Goal: Information Seeking & Learning: Check status

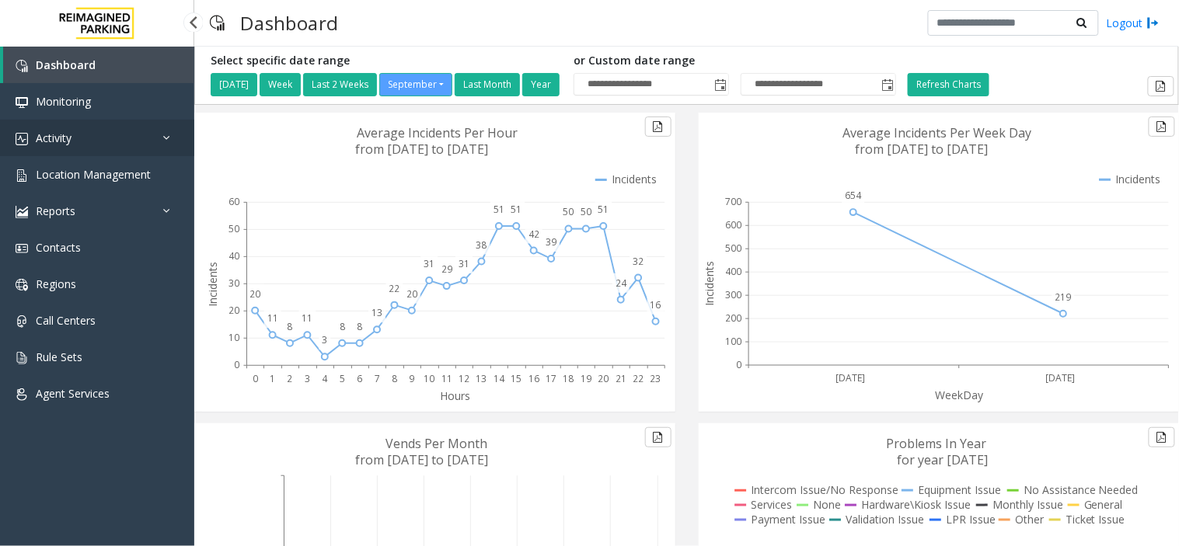
click at [110, 137] on link "Activity" at bounding box center [97, 138] width 194 height 37
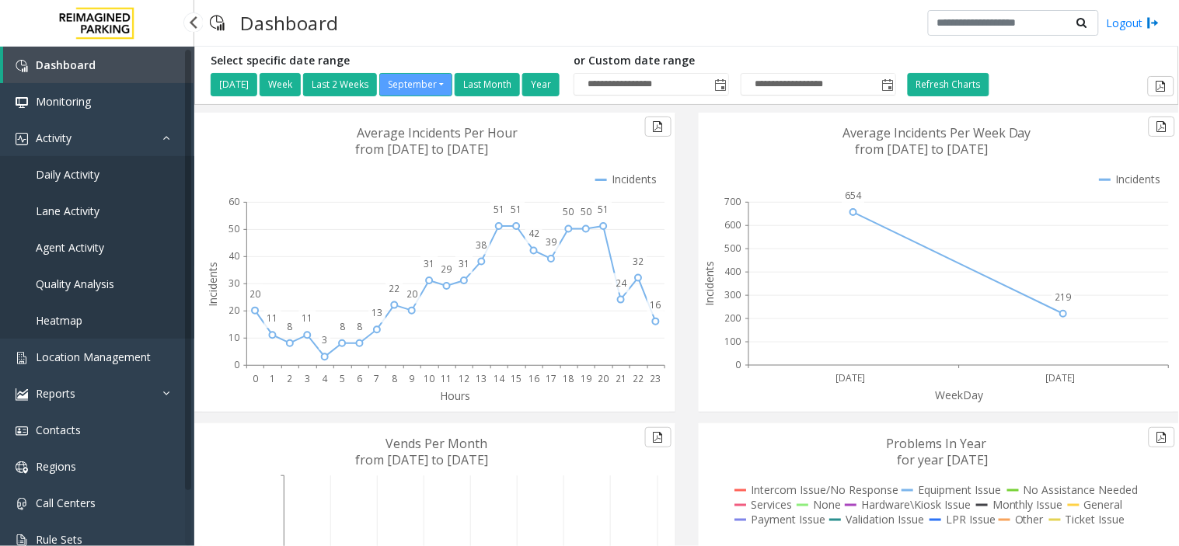
click at [106, 239] on link "Agent Activity" at bounding box center [97, 247] width 194 height 37
click at [106, 239] on app-root "**********" at bounding box center [589, 273] width 1179 height 546
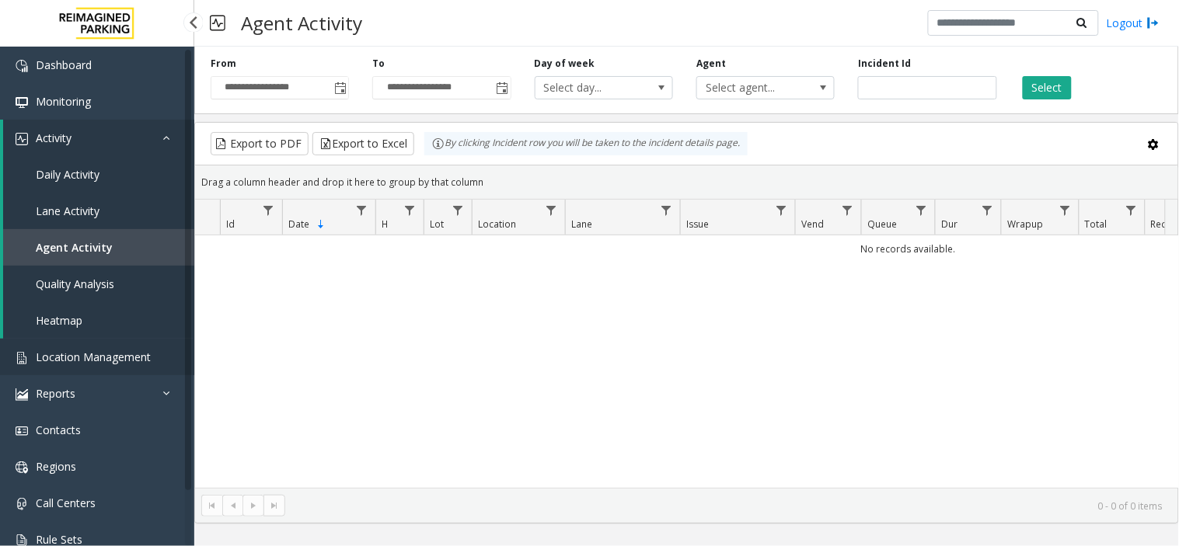
click at [113, 370] on link "Location Management" at bounding box center [97, 357] width 194 height 37
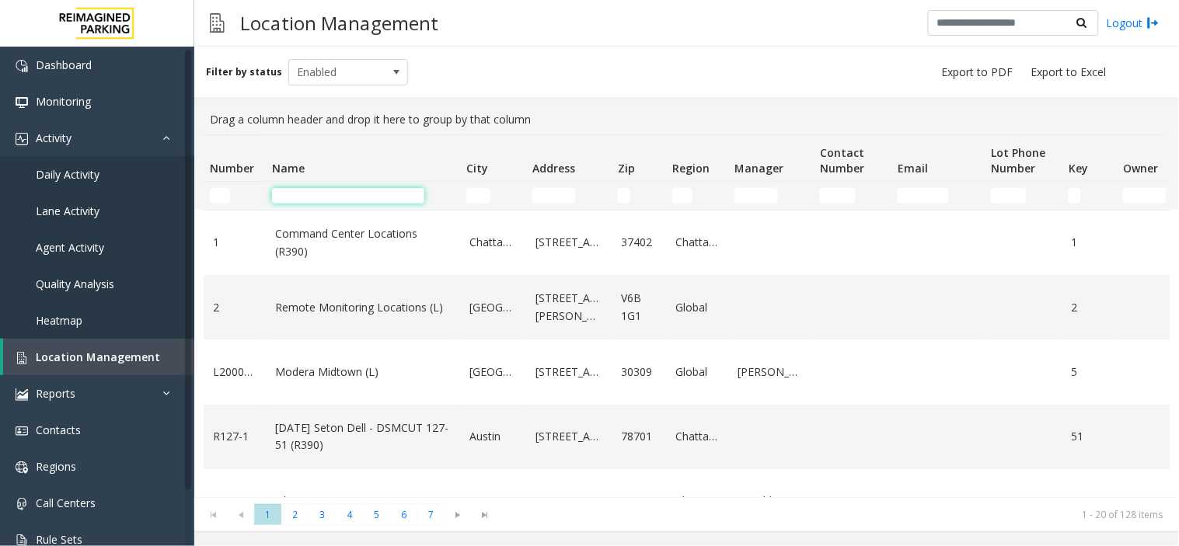
click at [348, 194] on input "Name Filter" at bounding box center [348, 196] width 152 height 16
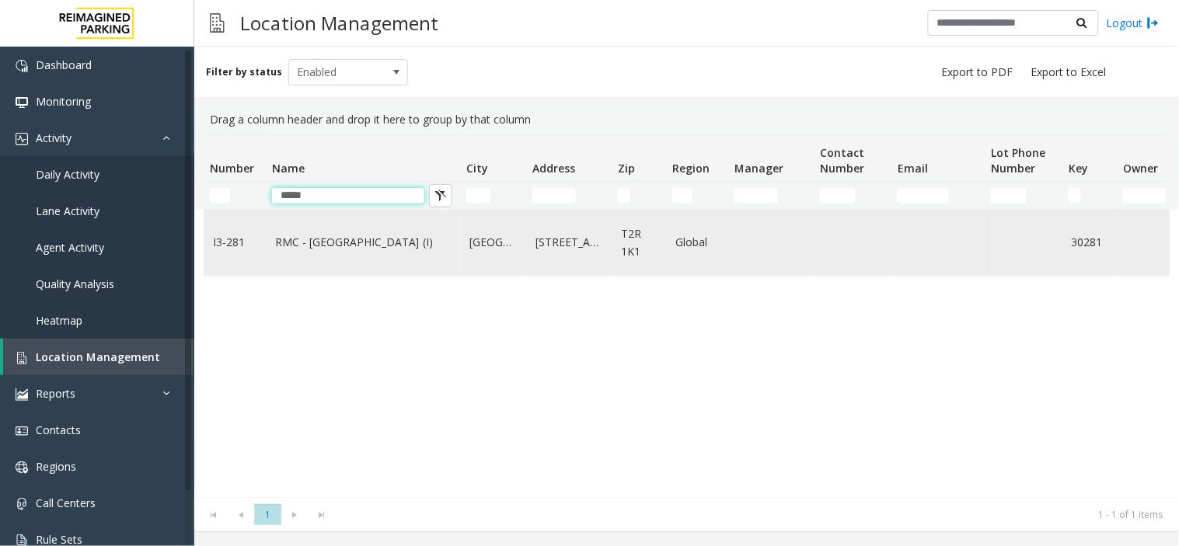
type input "*****"
click at [361, 254] on td "RMC - Mount Royal Village (I)" at bounding box center [363, 243] width 194 height 65
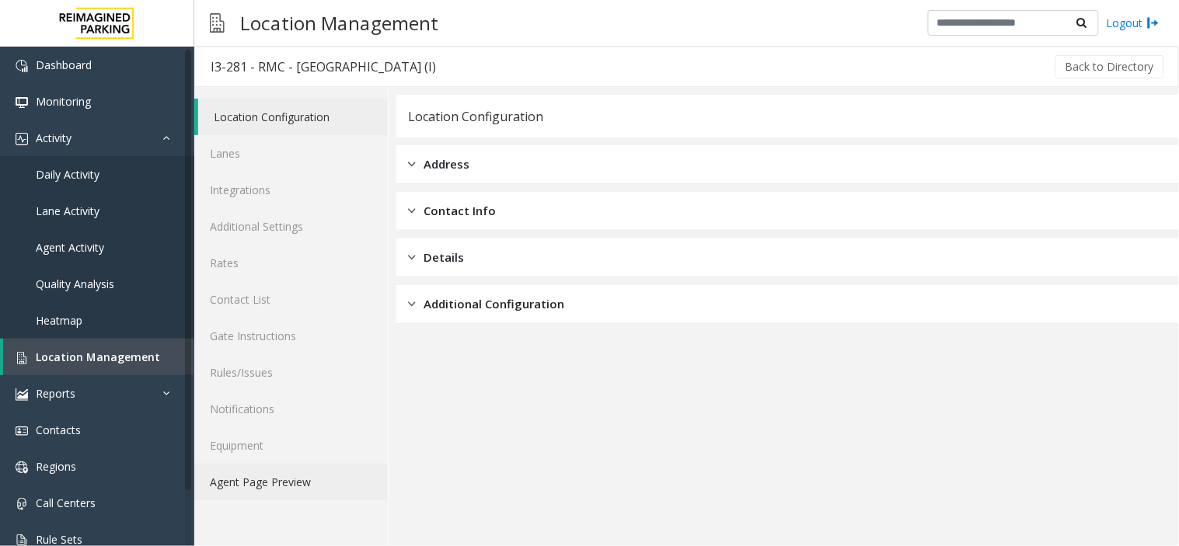
click at [294, 486] on link "Agent Page Preview" at bounding box center [291, 482] width 194 height 37
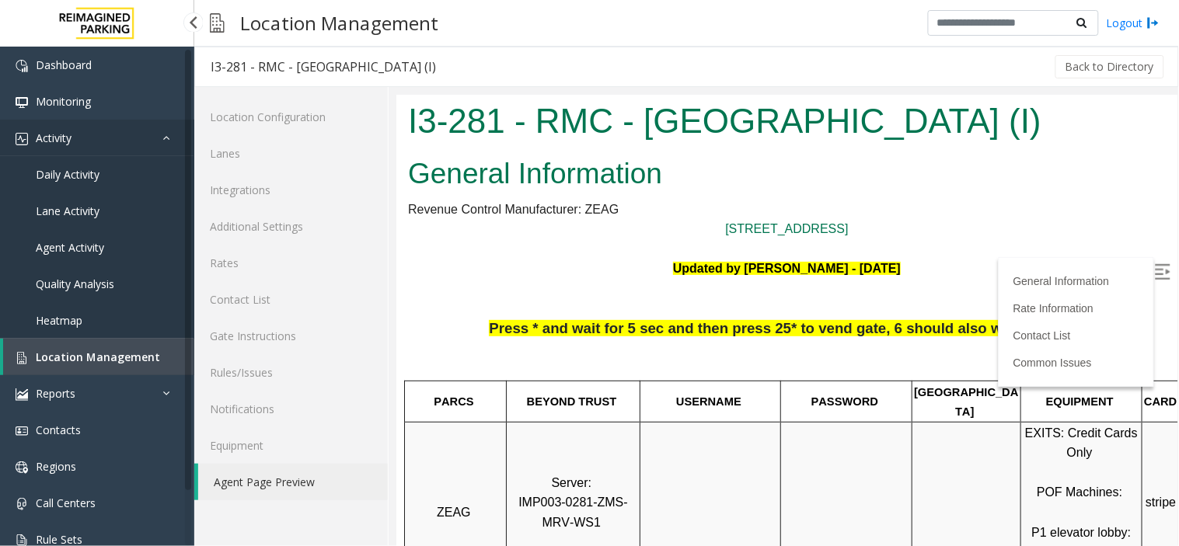
click at [99, 124] on link "Activity" at bounding box center [97, 138] width 194 height 37
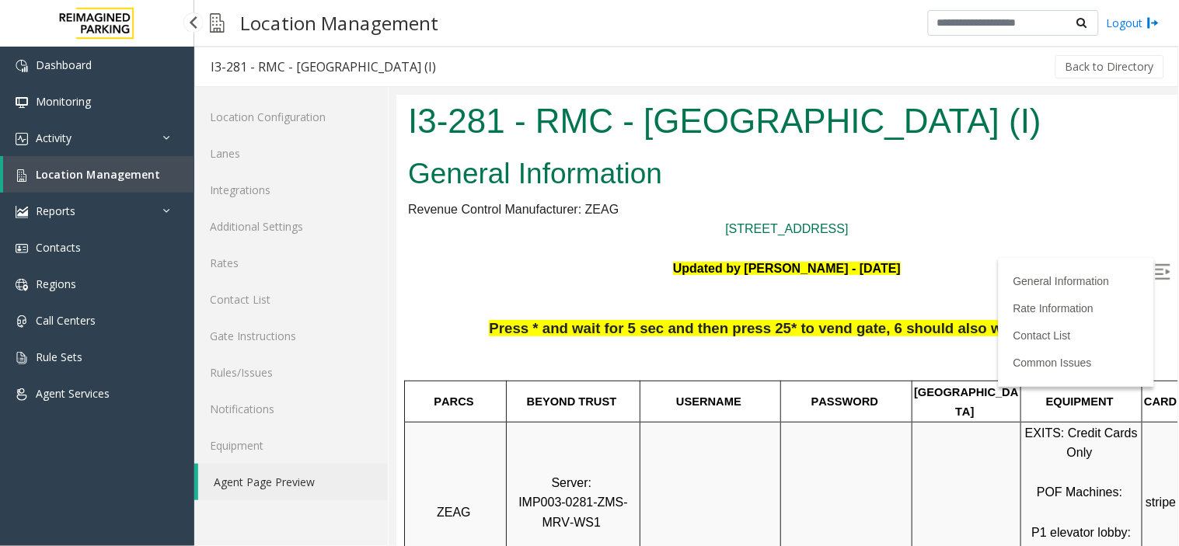
click at [70, 157] on link "Location Management" at bounding box center [98, 174] width 191 height 37
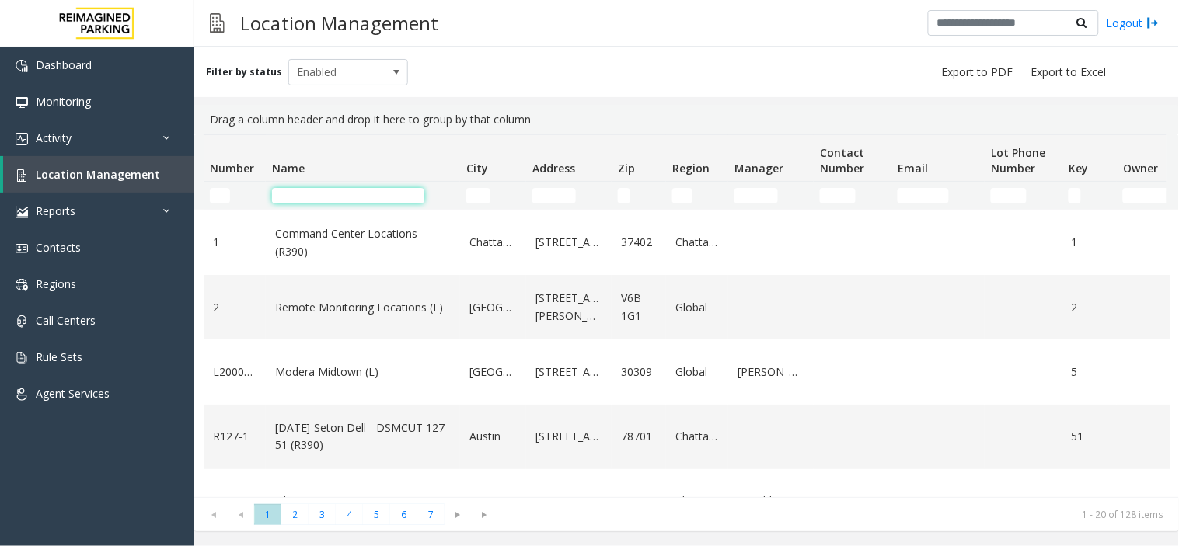
click at [371, 191] on input "Name Filter" at bounding box center [348, 196] width 152 height 16
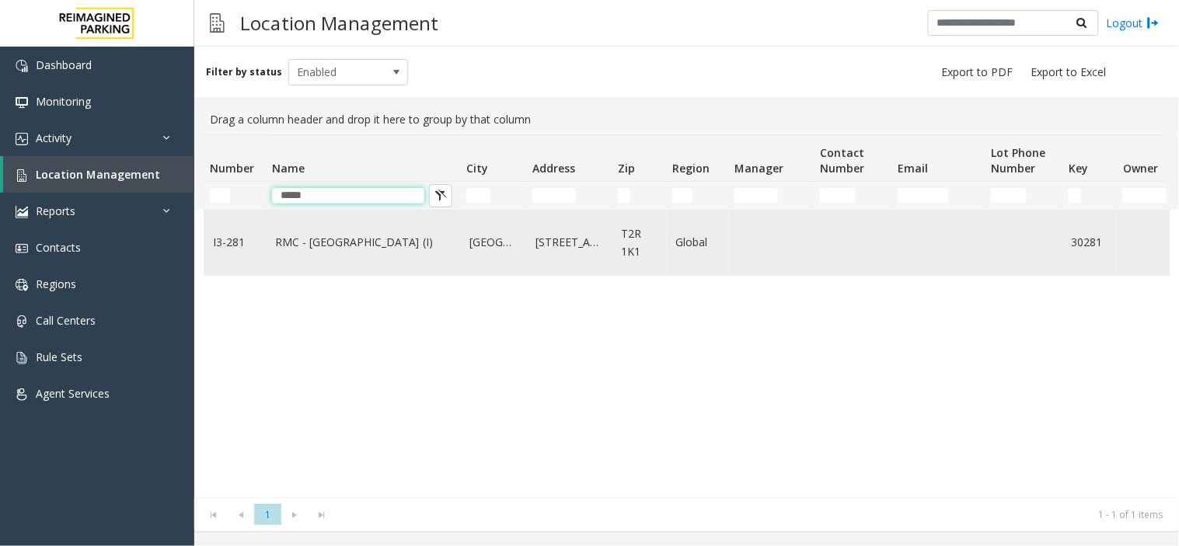
type input "*****"
click at [352, 221] on td "RMC - Mount Royal Village (I)" at bounding box center [363, 243] width 194 height 65
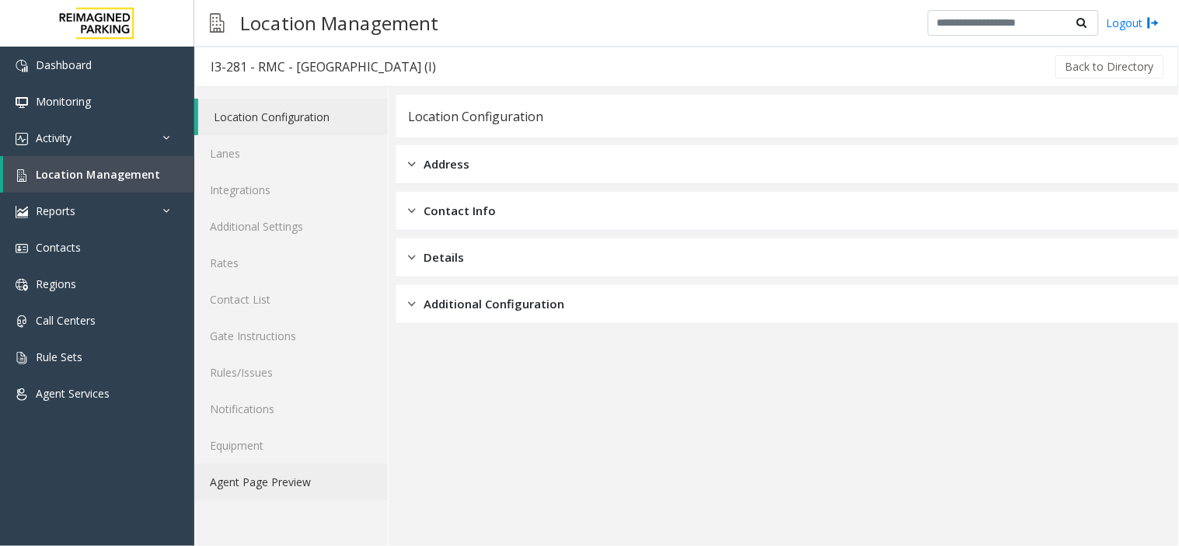
click at [311, 482] on link "Agent Page Preview" at bounding box center [291, 482] width 194 height 37
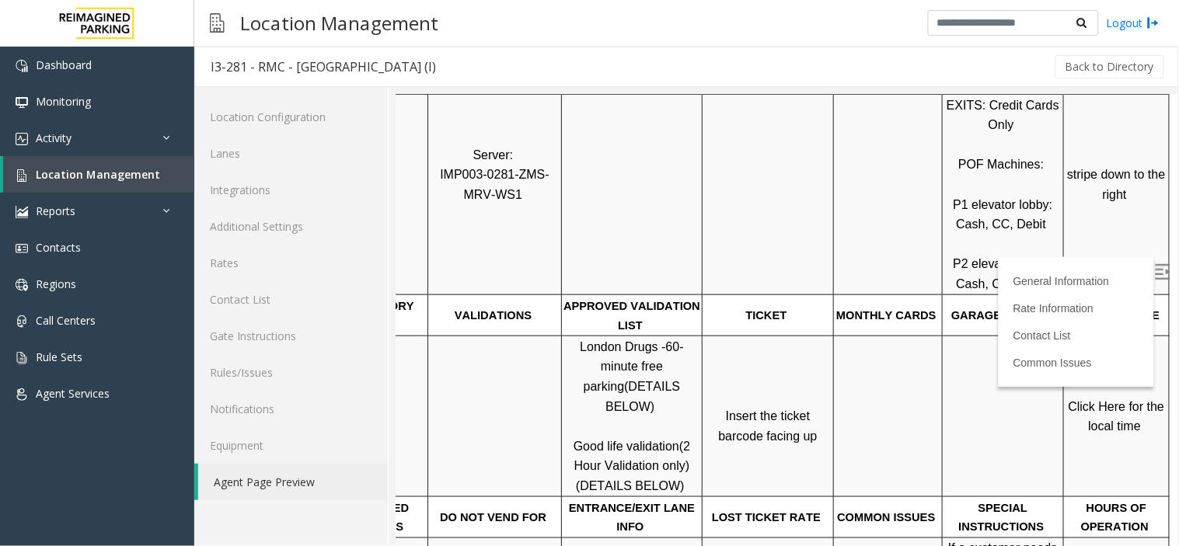
scroll to position [259, 90]
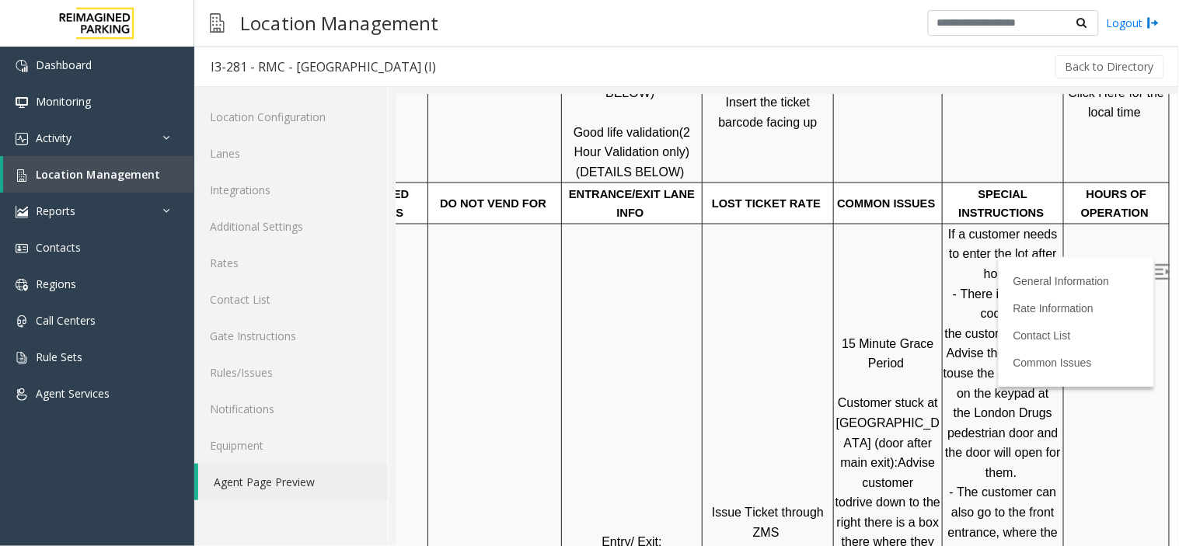
click at [1157, 261] on label at bounding box center [1163, 272] width 23 height 23
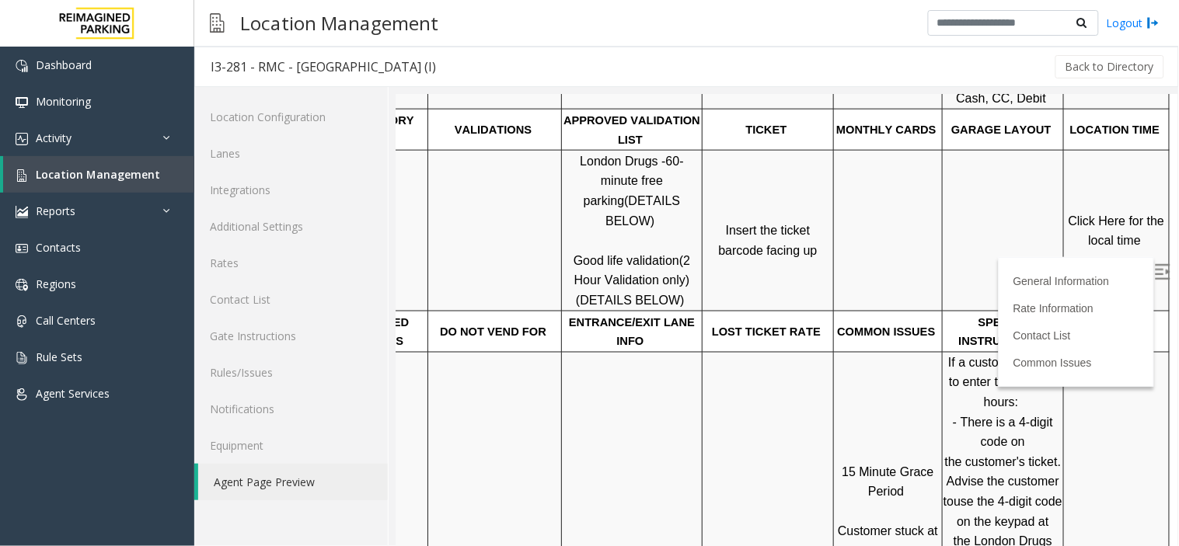
scroll to position [297, 90]
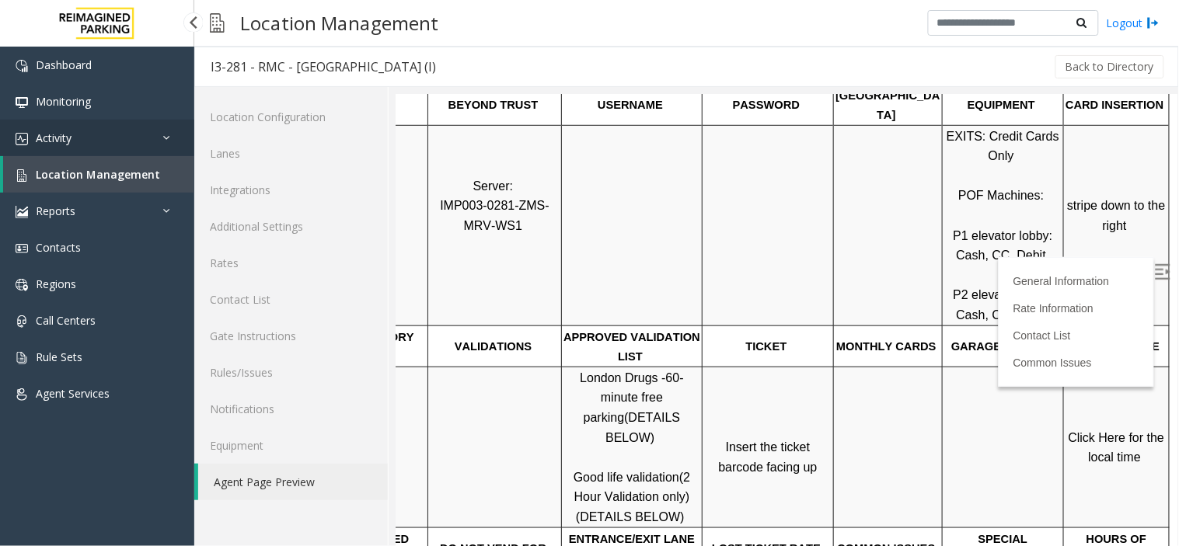
click at [76, 138] on link "Activity" at bounding box center [97, 138] width 194 height 37
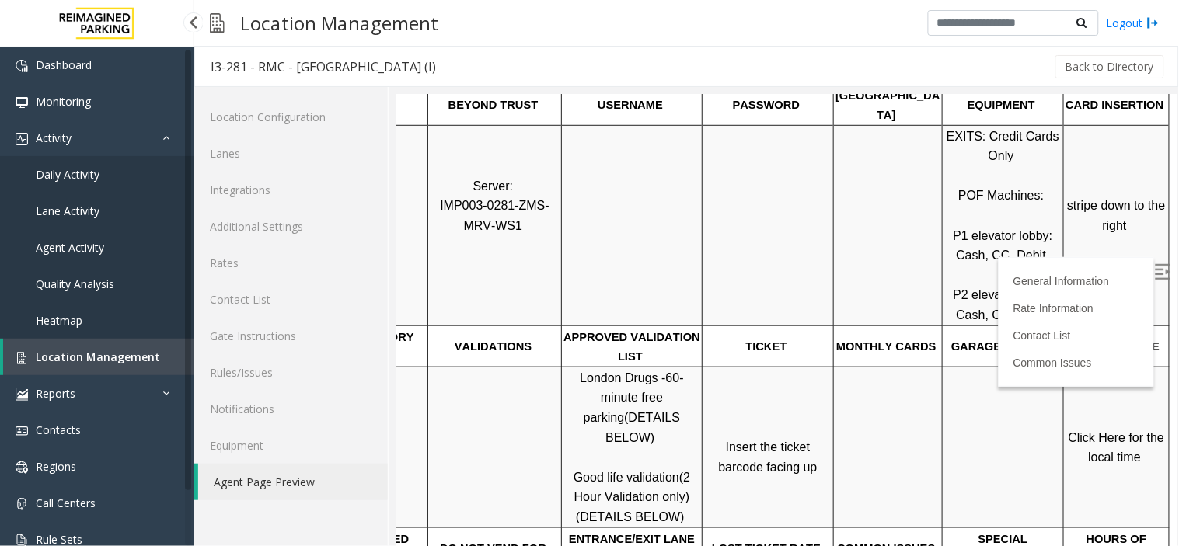
click at [95, 255] on link "Agent Activity" at bounding box center [97, 247] width 194 height 37
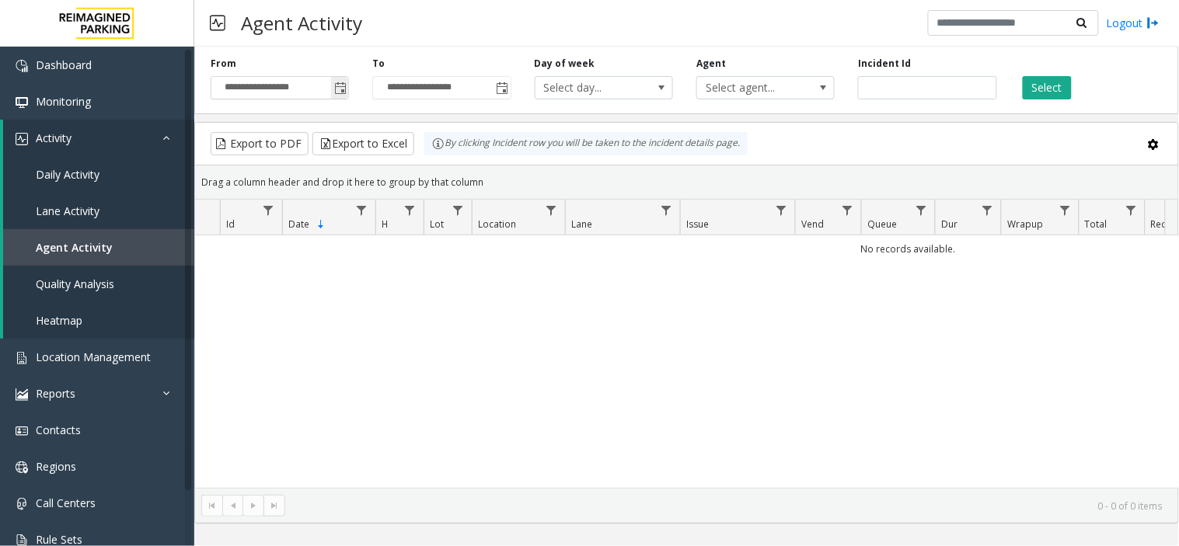
click at [339, 80] on span "Toggle popup" at bounding box center [339, 87] width 17 height 25
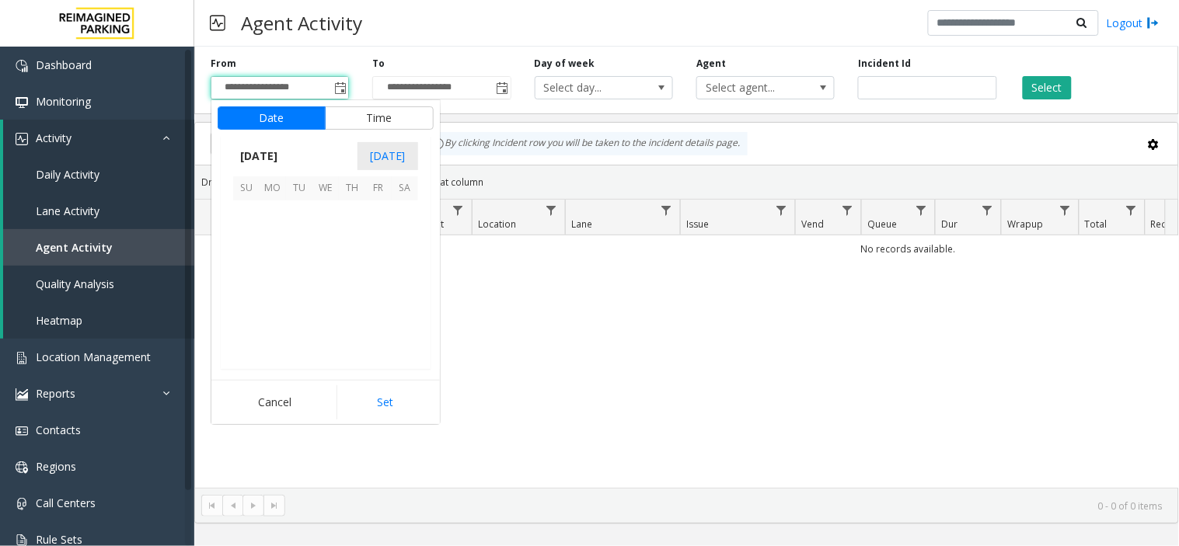
scroll to position [278865, 0]
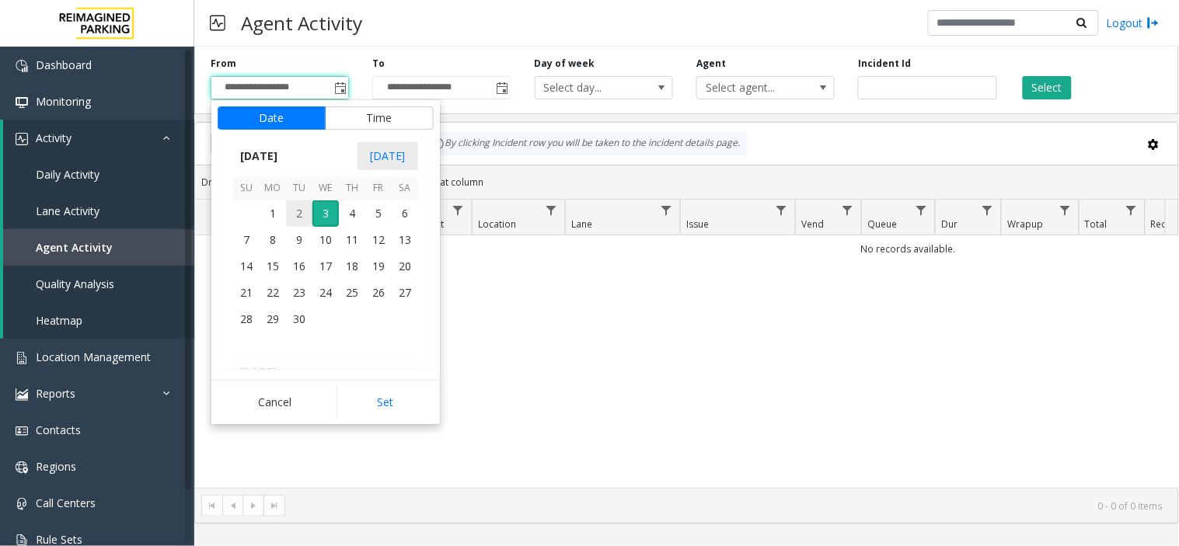
click at [291, 210] on span "2" at bounding box center [299, 214] width 26 height 26
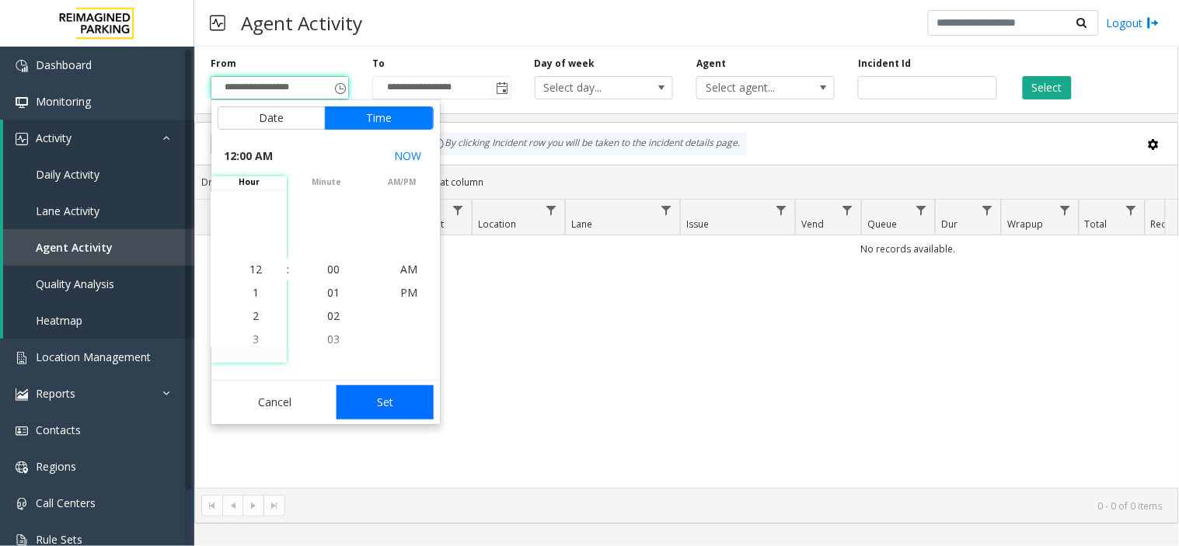
click at [343, 416] on button "Set" at bounding box center [386, 402] width 98 height 34
type input "**********"
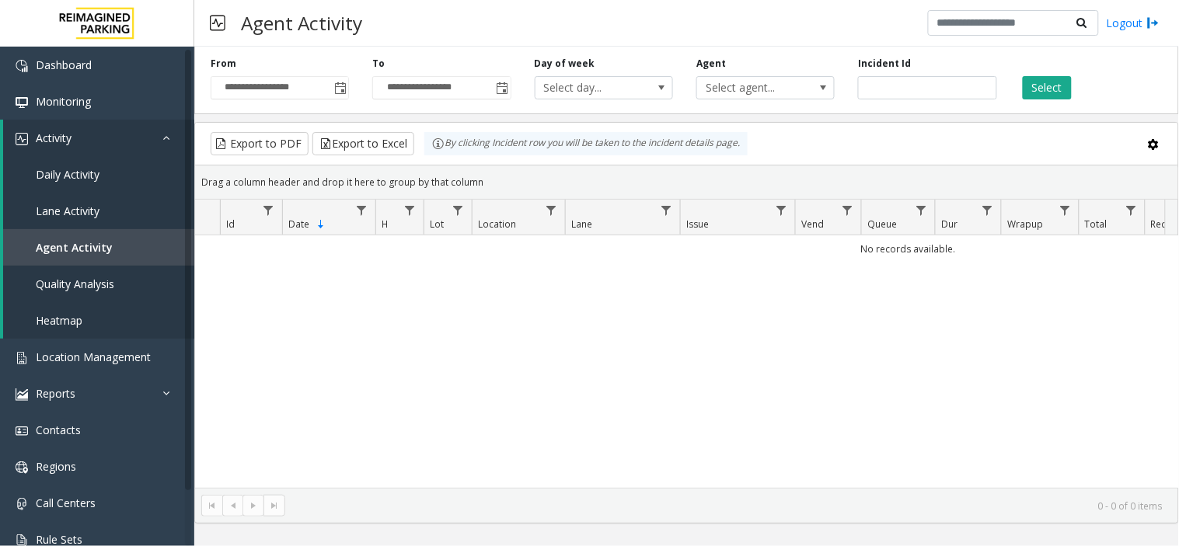
click at [1051, 99] on div "**********" at bounding box center [686, 77] width 985 height 74
click at [1051, 81] on button "Select" at bounding box center [1047, 87] width 49 height 23
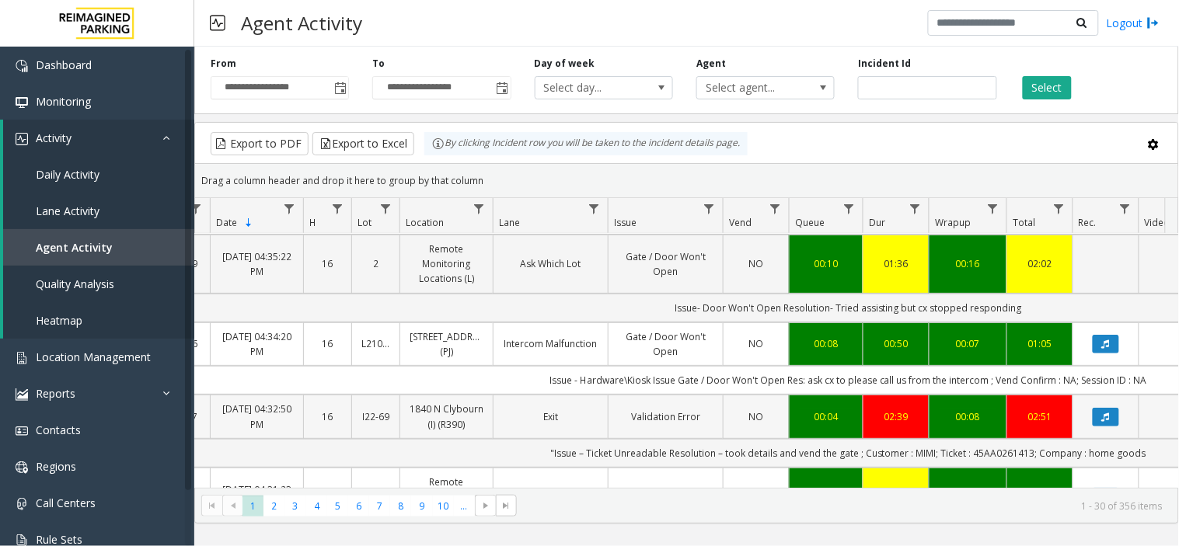
scroll to position [173, 72]
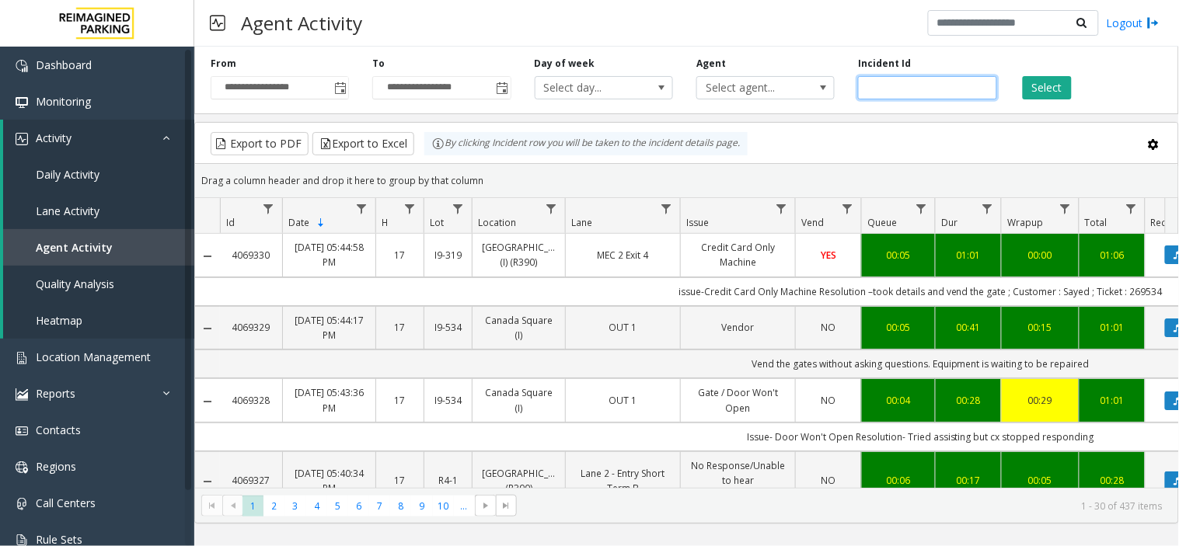
drag, startPoint x: 0, startPoint y: 0, endPoint x: 907, endPoint y: 79, distance: 910.4
click at [907, 79] on input "number" at bounding box center [927, 87] width 138 height 23
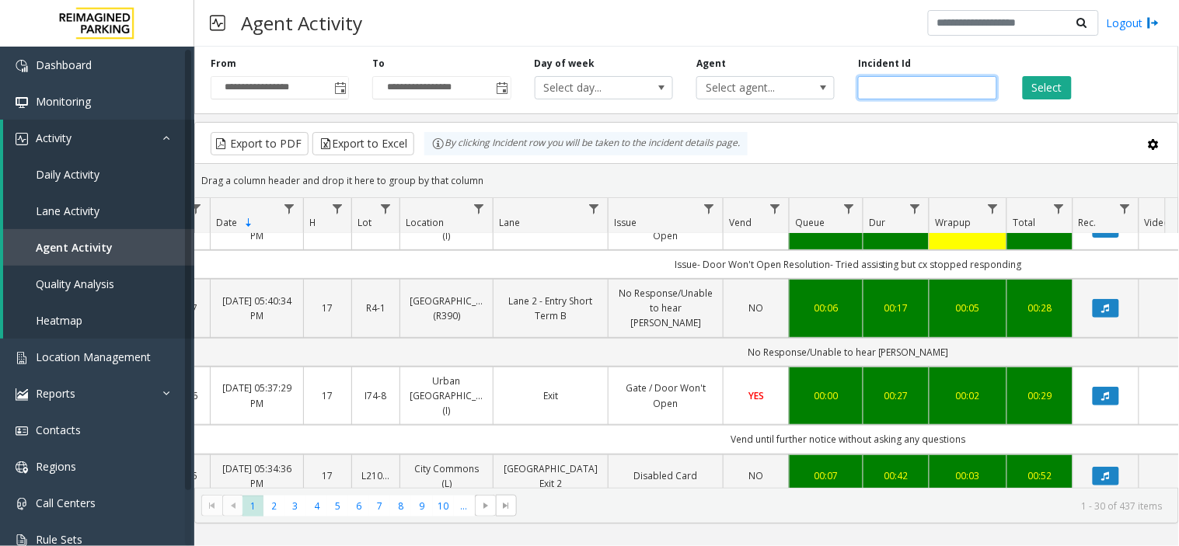
paste input "*******"
type input "*******"
click at [1040, 99] on button "Select" at bounding box center [1047, 87] width 49 height 23
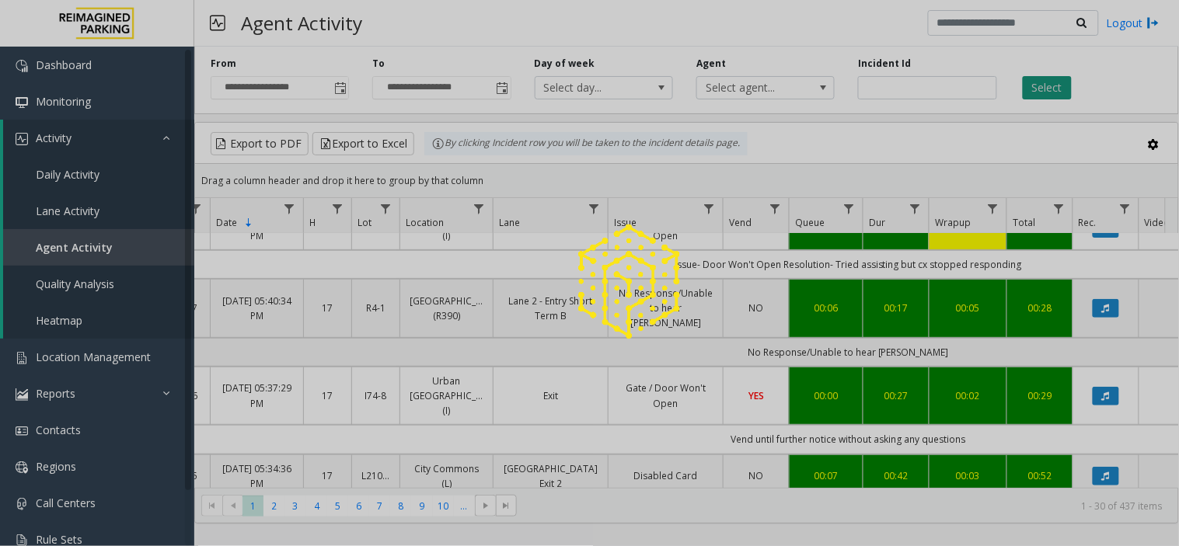
click at [1041, 88] on div at bounding box center [589, 273] width 1179 height 546
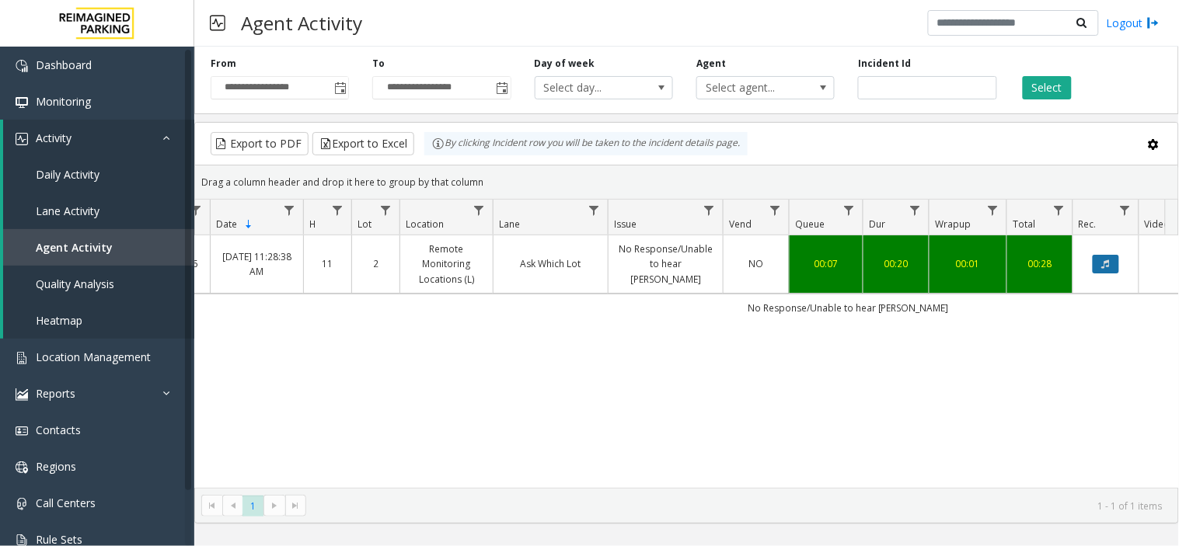
click at [1109, 273] on button "Data table" at bounding box center [1106, 264] width 26 height 19
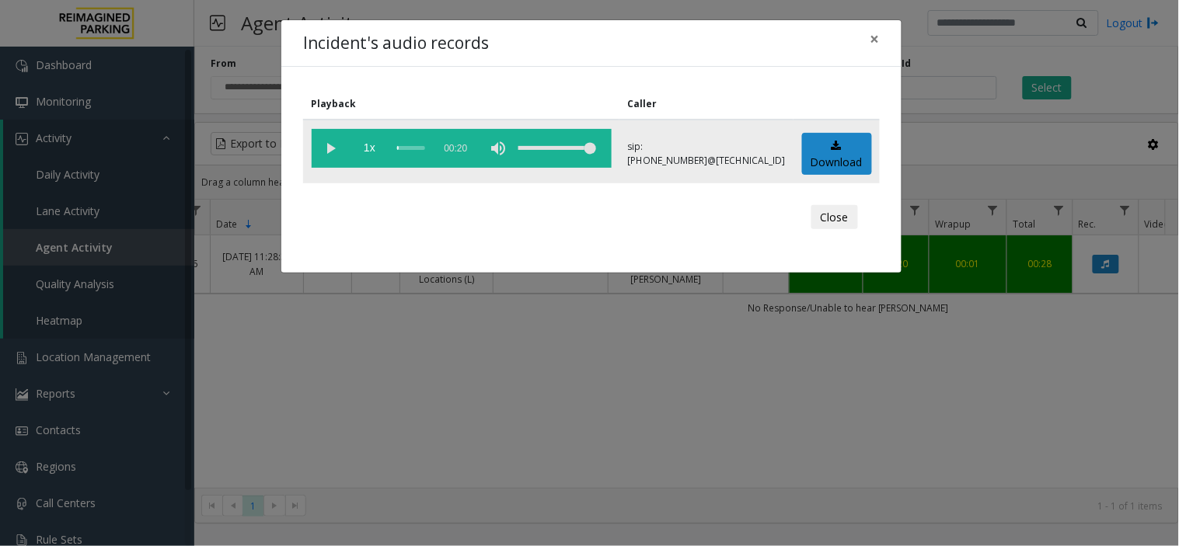
click at [338, 142] on vg-play-pause at bounding box center [331, 148] width 39 height 39
click at [332, 143] on vg-play-pause at bounding box center [331, 148] width 39 height 39
click at [371, 350] on div "Incident's audio records × Playback Caller 1x 00:20 sip:000002900114038023199@6…" at bounding box center [589, 273] width 1179 height 546
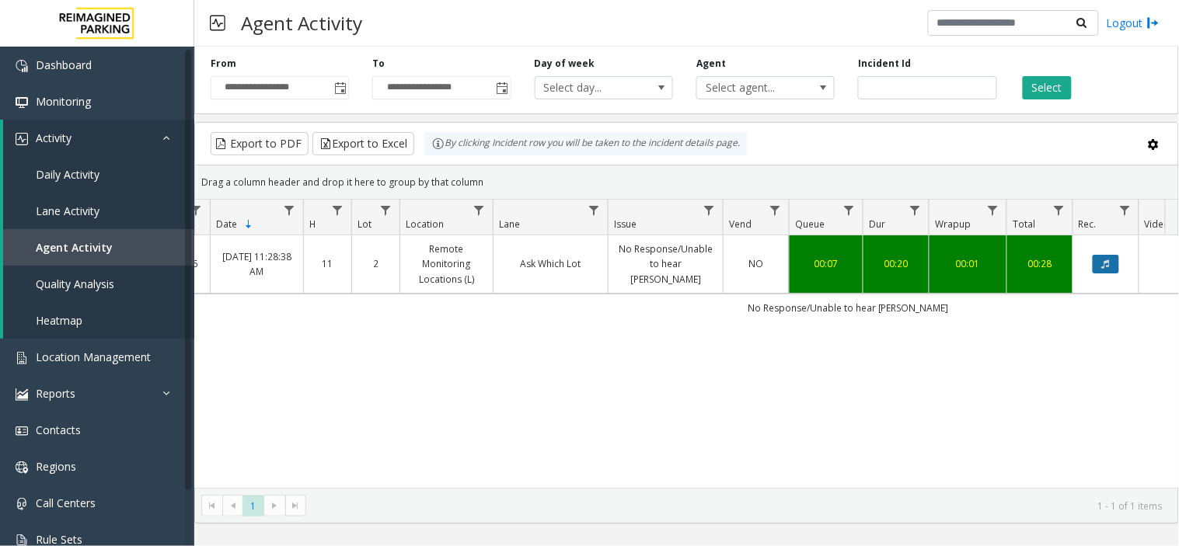
click at [1097, 263] on button "Data table" at bounding box center [1106, 264] width 26 height 19
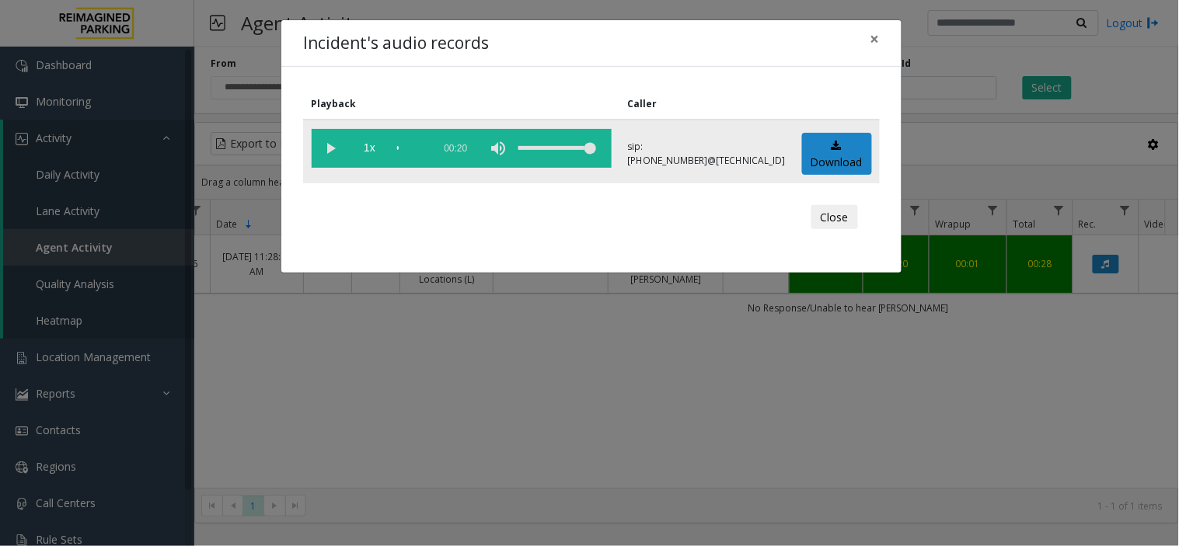
click at [325, 145] on vg-play-pause at bounding box center [331, 148] width 39 height 39
click at [571, 347] on div "Incident's audio records × Playback Caller 1x 00:20 sip:000002900114038023199@6…" at bounding box center [589, 273] width 1179 height 546
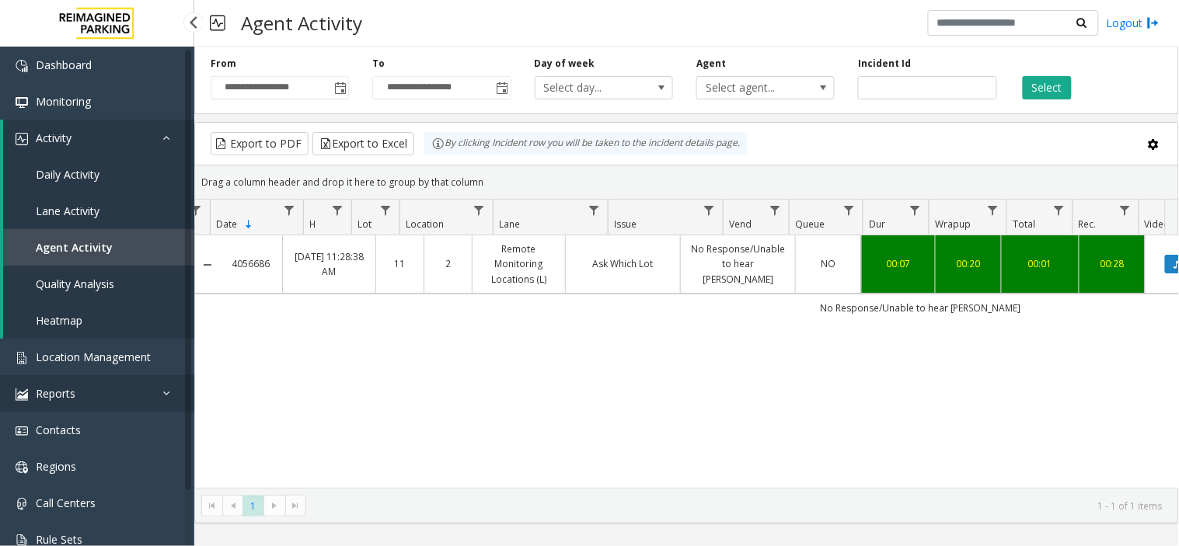
scroll to position [0, 72]
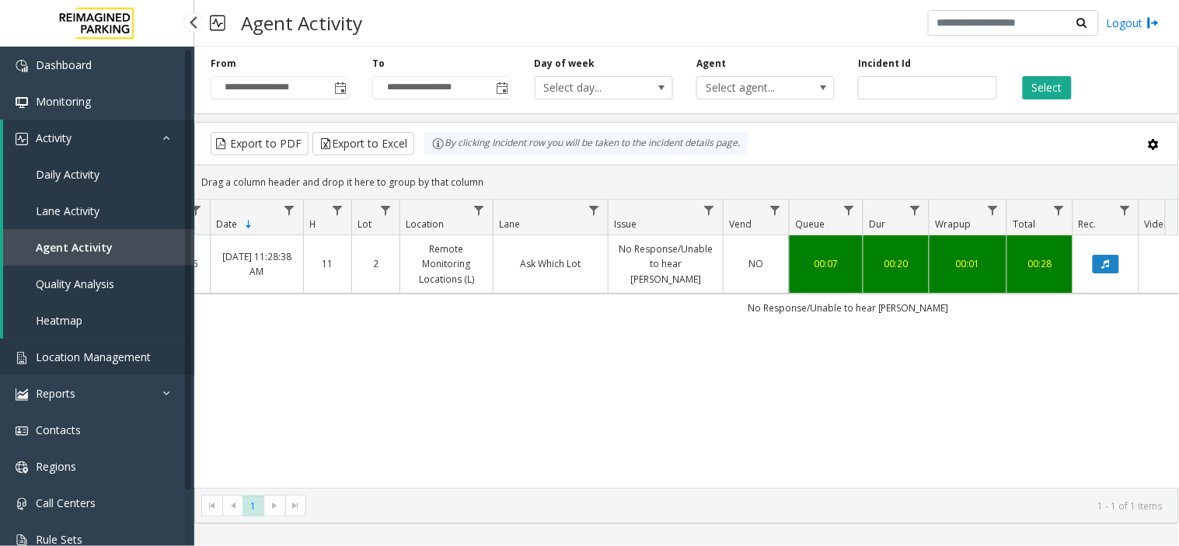
click at [78, 361] on span "Location Management" at bounding box center [93, 357] width 115 height 15
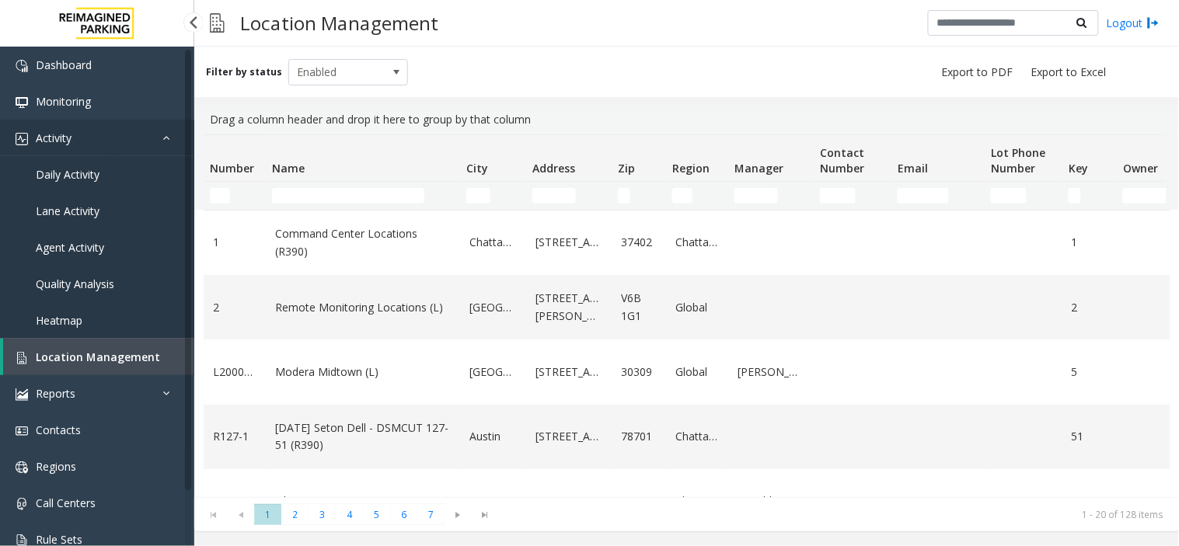
click at [85, 122] on link "Activity" at bounding box center [97, 138] width 194 height 37
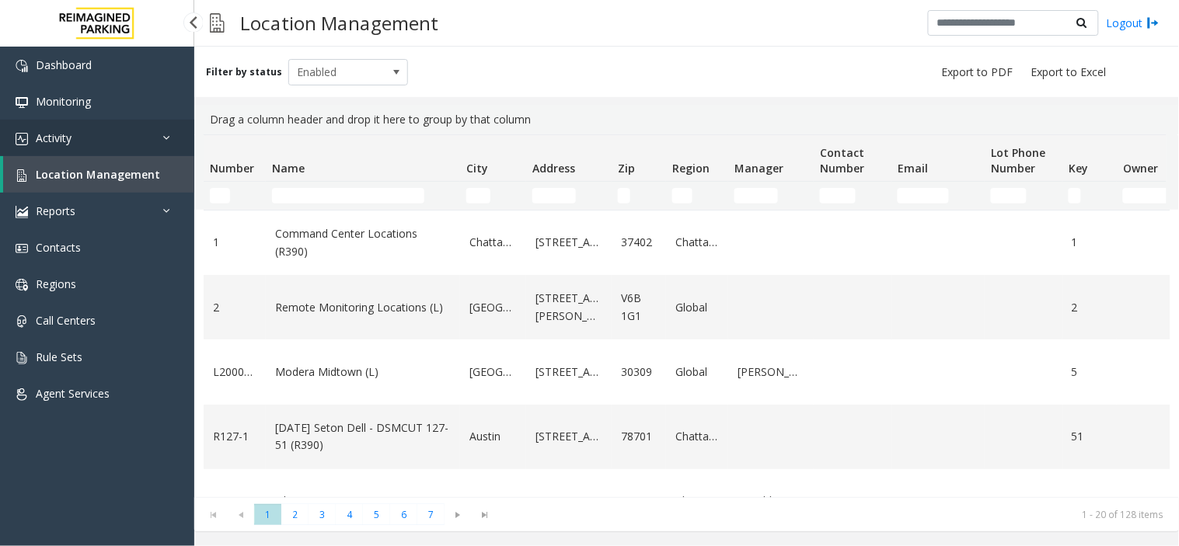
click at [68, 120] on link "Activity" at bounding box center [97, 138] width 194 height 37
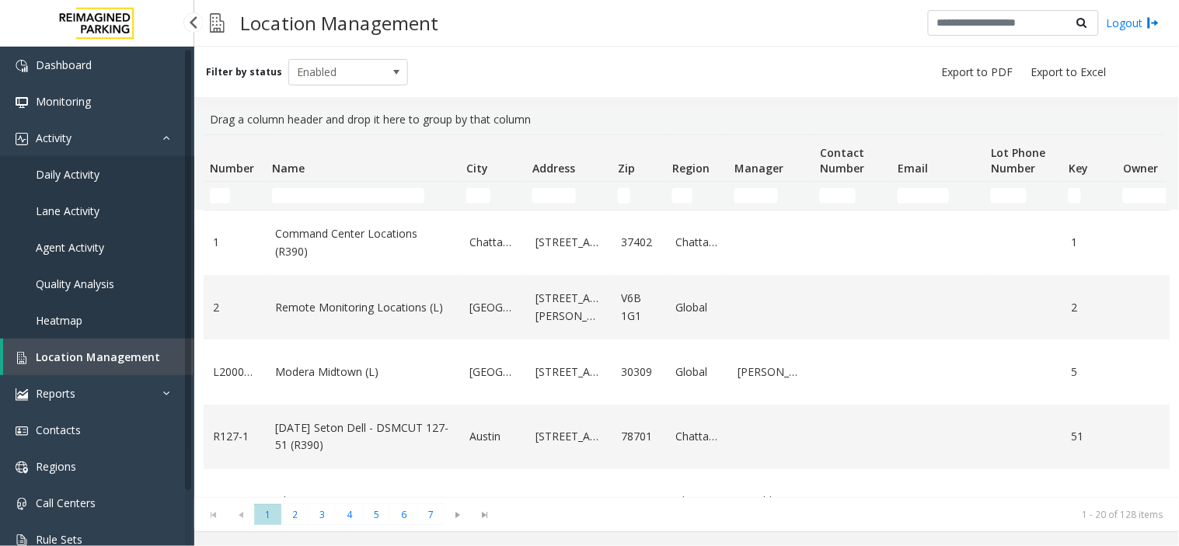
click at [85, 252] on span "Agent Activity" at bounding box center [70, 247] width 68 height 15
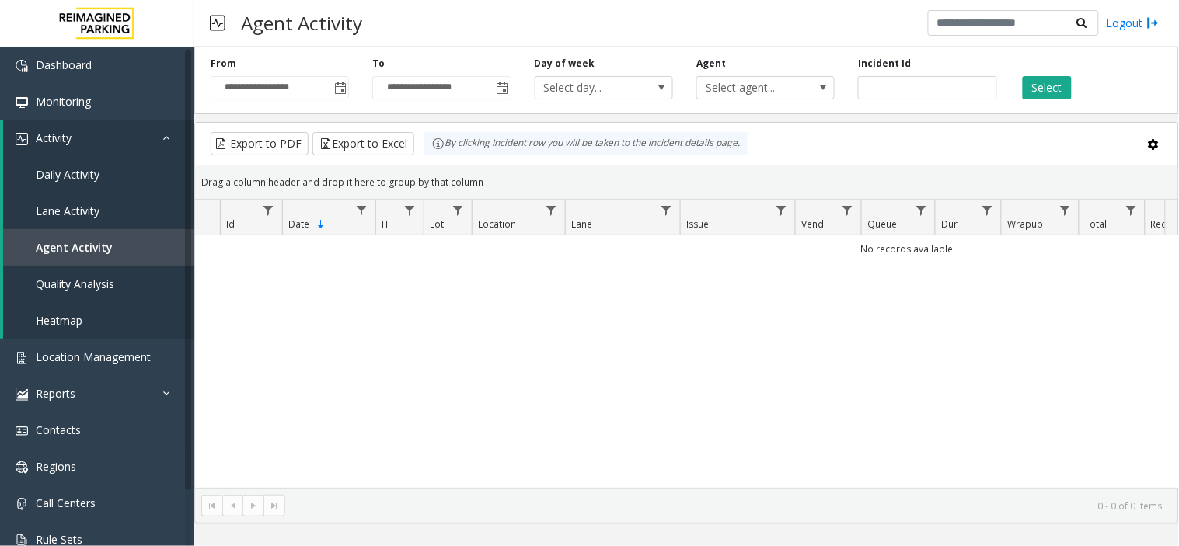
click at [340, 86] on span "Toggle popup" at bounding box center [340, 88] width 12 height 12
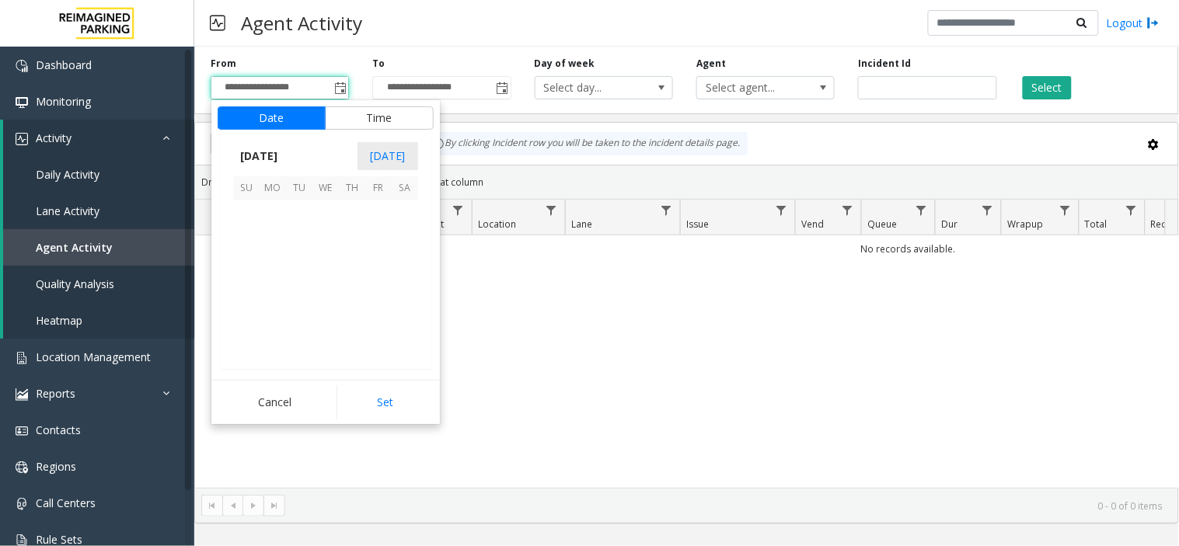
scroll to position [278865, 0]
click at [309, 204] on span "2" at bounding box center [299, 214] width 26 height 26
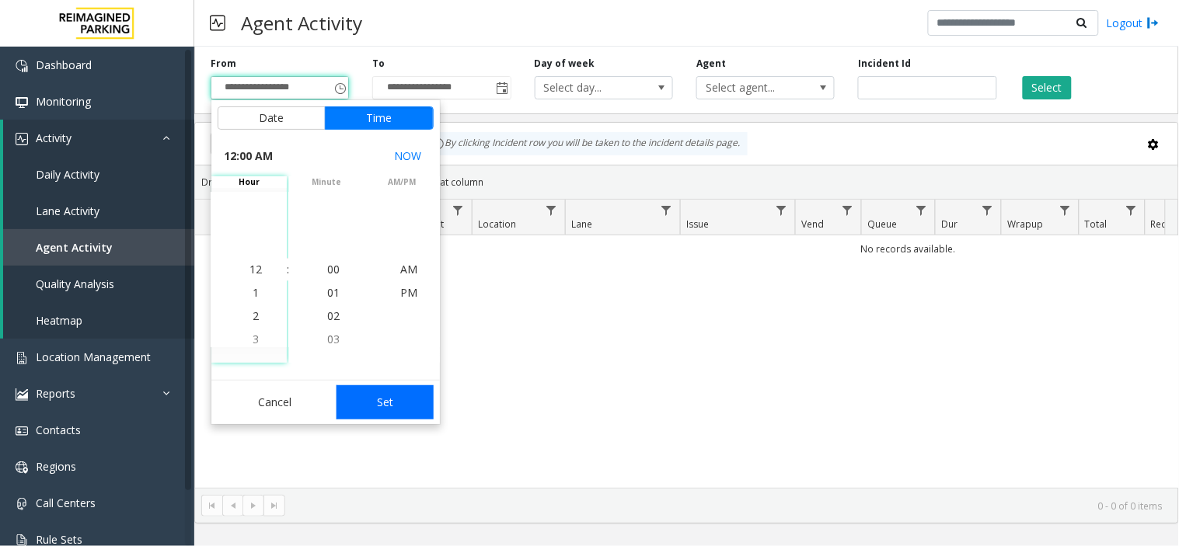
click at [394, 395] on button "Set" at bounding box center [386, 402] width 98 height 34
type input "**********"
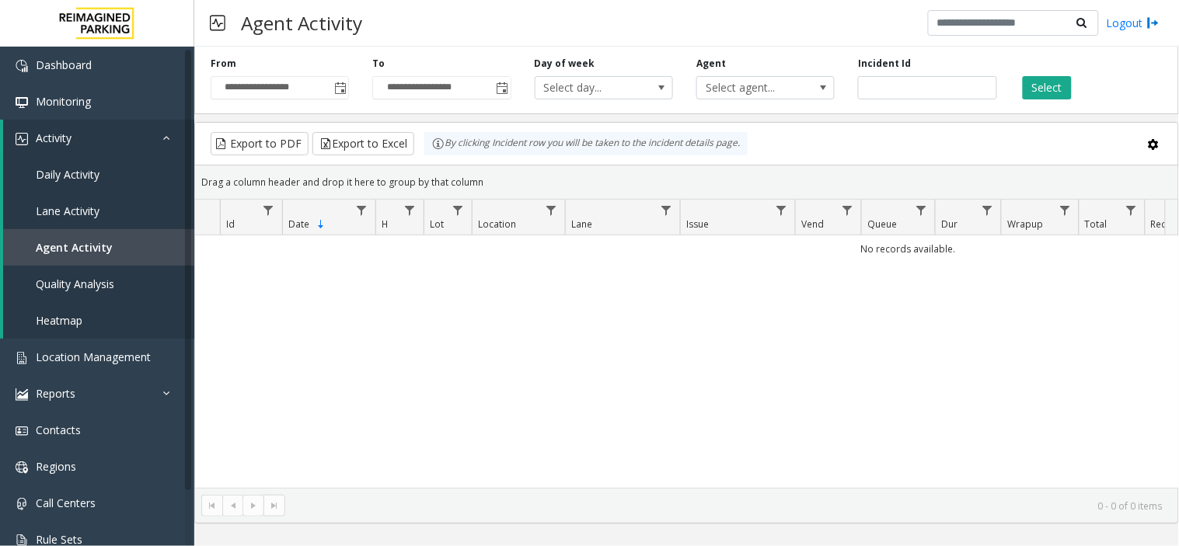
click at [1069, 63] on div "Select" at bounding box center [1090, 78] width 162 height 43
click at [1062, 82] on button "Select" at bounding box center [1047, 87] width 49 height 23
